Goal: Contribute content

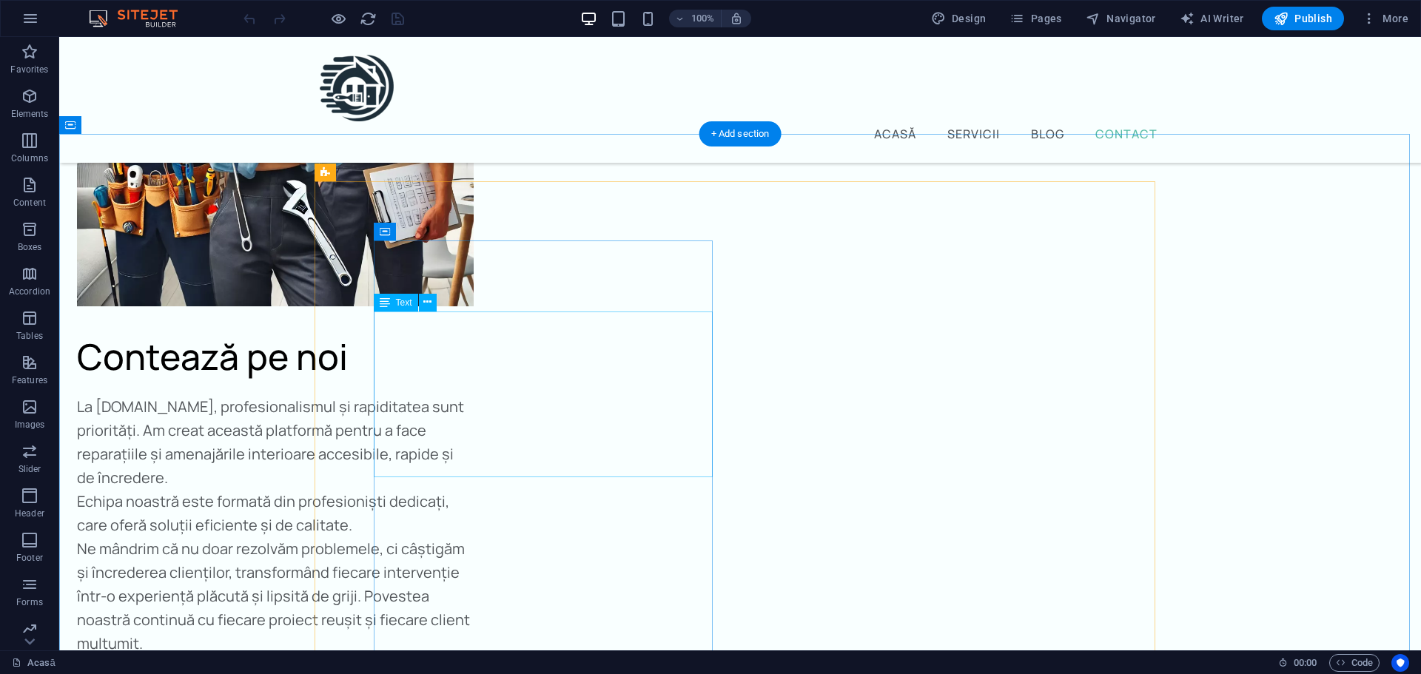
scroll to position [5041, 0]
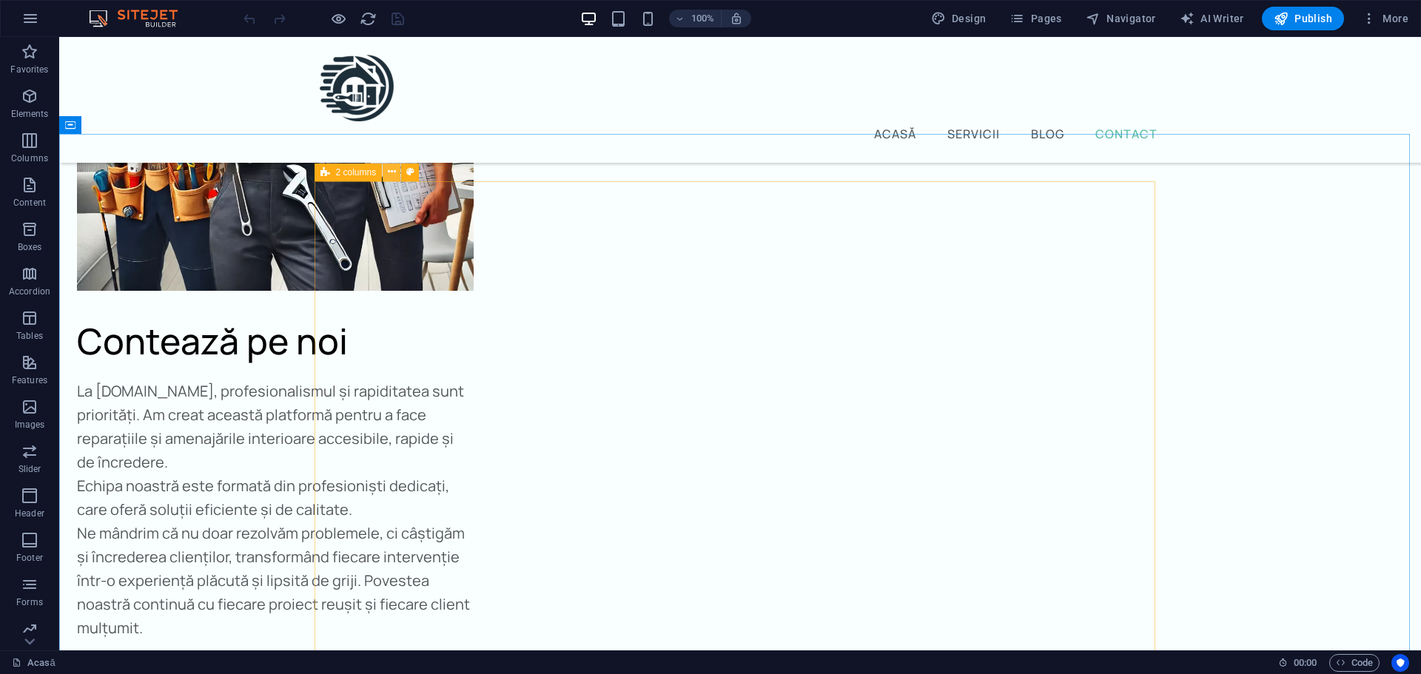
click at [393, 175] on icon at bounding box center [392, 172] width 8 height 16
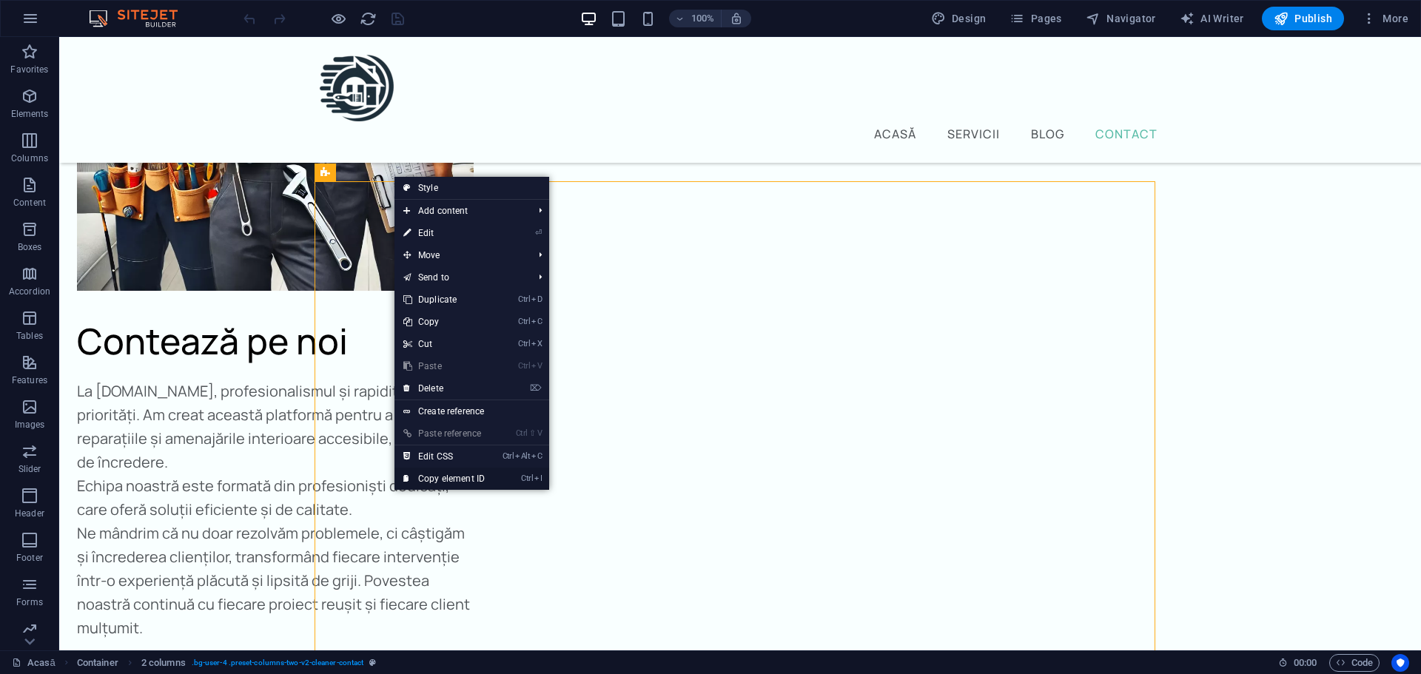
click at [457, 476] on link "Ctrl I Copy element ID" at bounding box center [443, 479] width 99 height 22
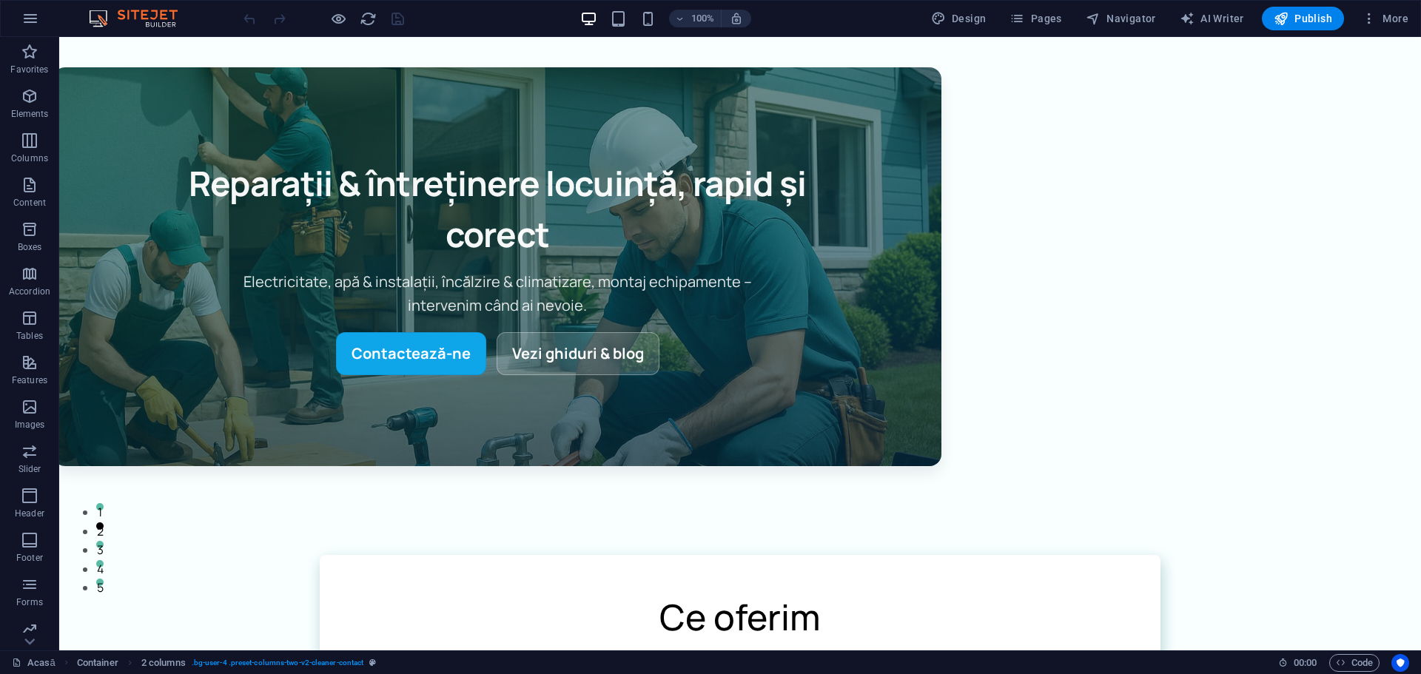
scroll to position [0, 0]
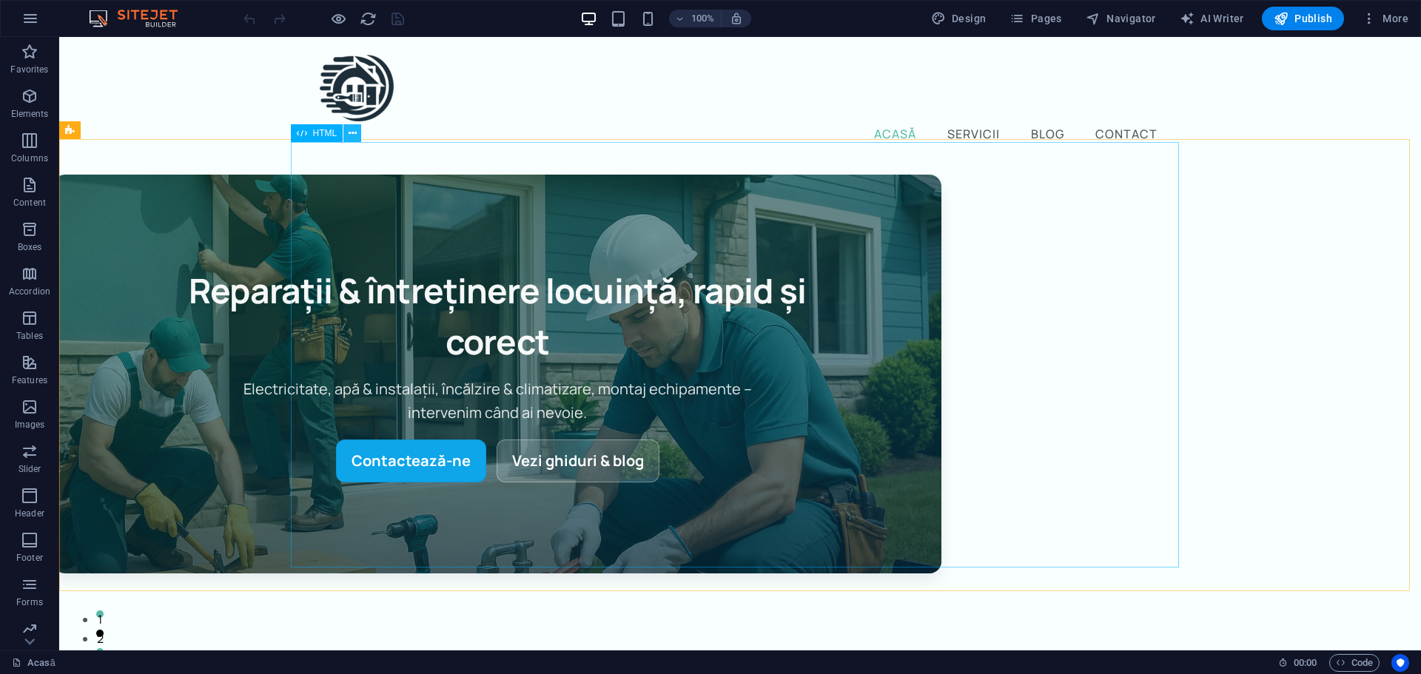
click at [352, 136] on icon at bounding box center [353, 134] width 8 height 16
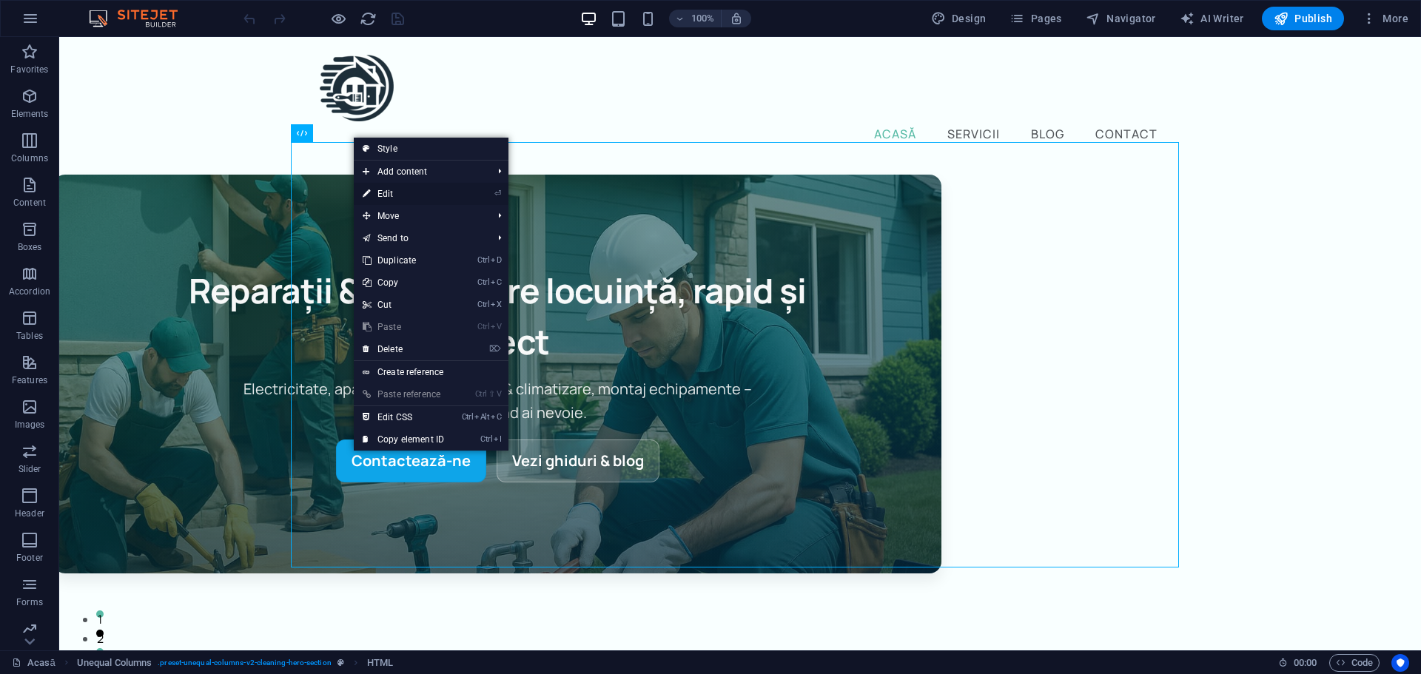
drag, startPoint x: 388, startPoint y: 195, endPoint x: 144, endPoint y: 236, distance: 247.7
click at [388, 195] on link "⏎ Edit" at bounding box center [403, 194] width 99 height 22
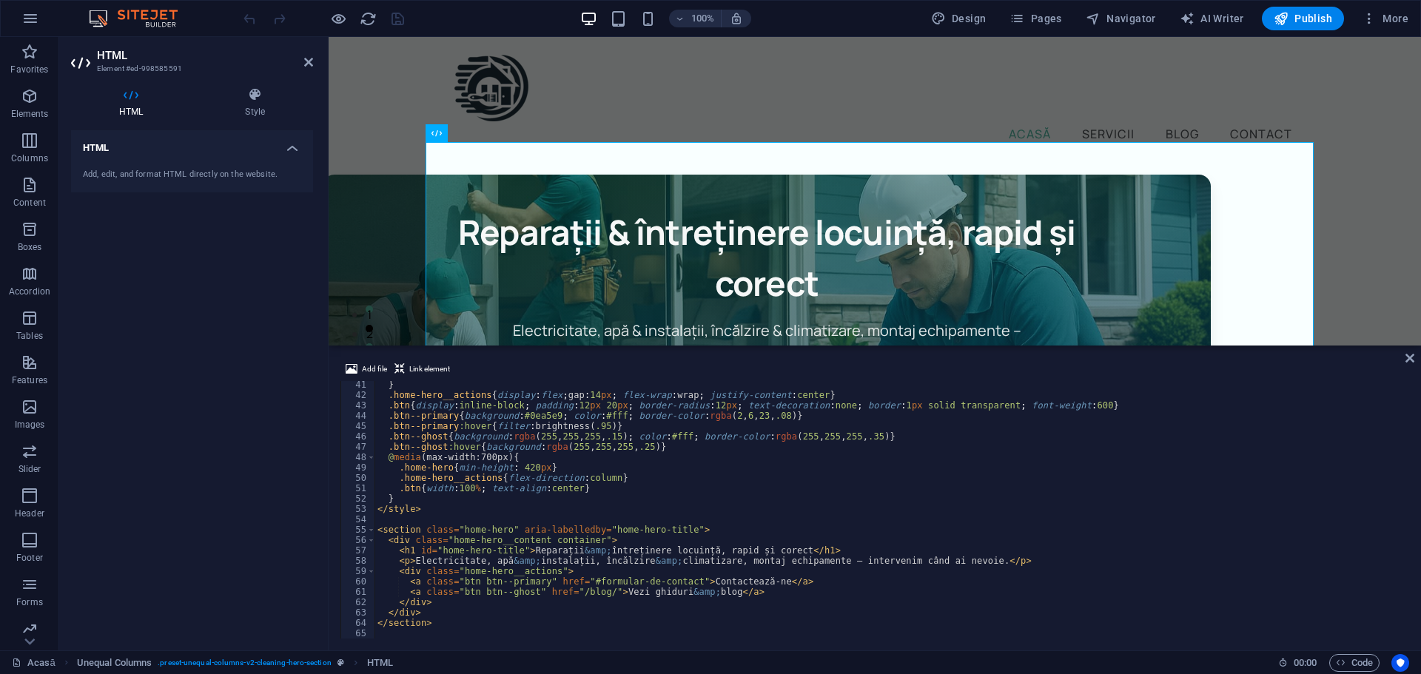
scroll to position [416, 0]
drag, startPoint x: 675, startPoint y: 582, endPoint x: 578, endPoint y: 579, distance: 97.0
click at [578, 579] on div "} .home-hero__actions { display : flex ; gap : 14 px ; flex-wrap : wrap ; justi…" at bounding box center [890, 519] width 1032 height 278
type textarea "<a class="btn btn--primary" href="#ed-505677672">Contactează-ne</a>"
click at [1302, 26] on button "Publish" at bounding box center [1303, 19] width 82 height 24
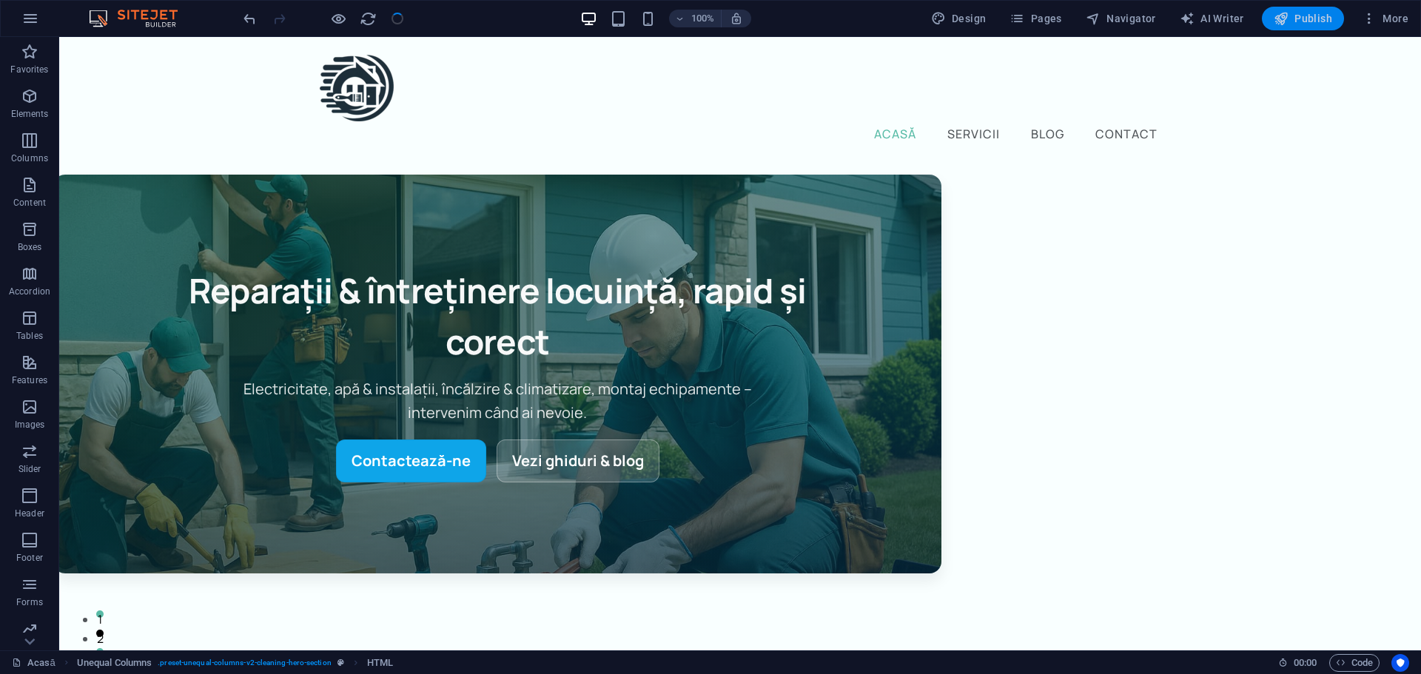
checkbox input "false"
